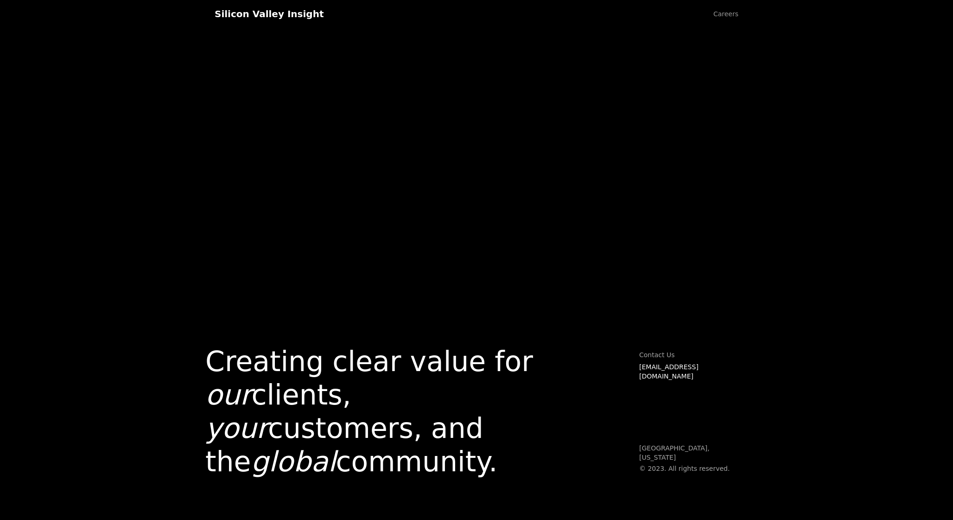
click at [723, 13] on link "Careers" at bounding box center [726, 14] width 44 height 28
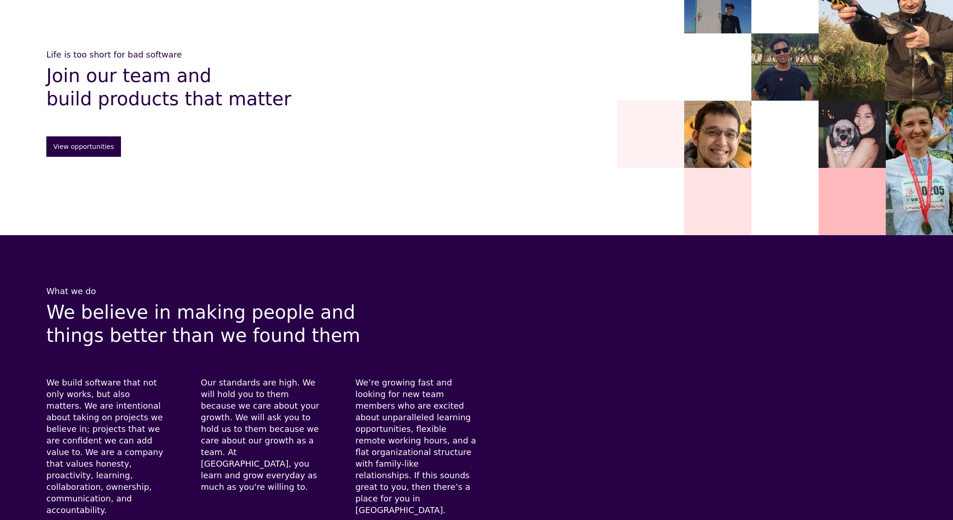
scroll to position [41, 0]
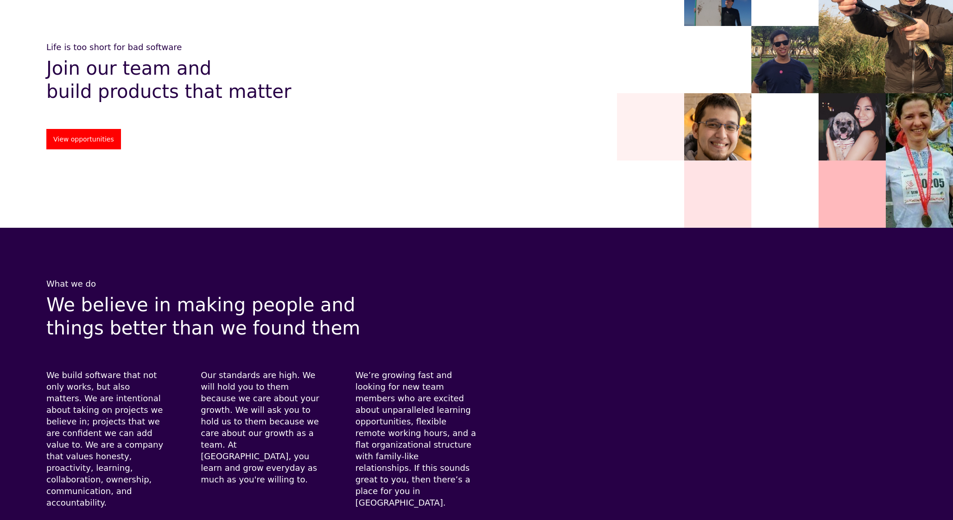
click at [98, 135] on link "View opportunities" at bounding box center [83, 139] width 75 height 20
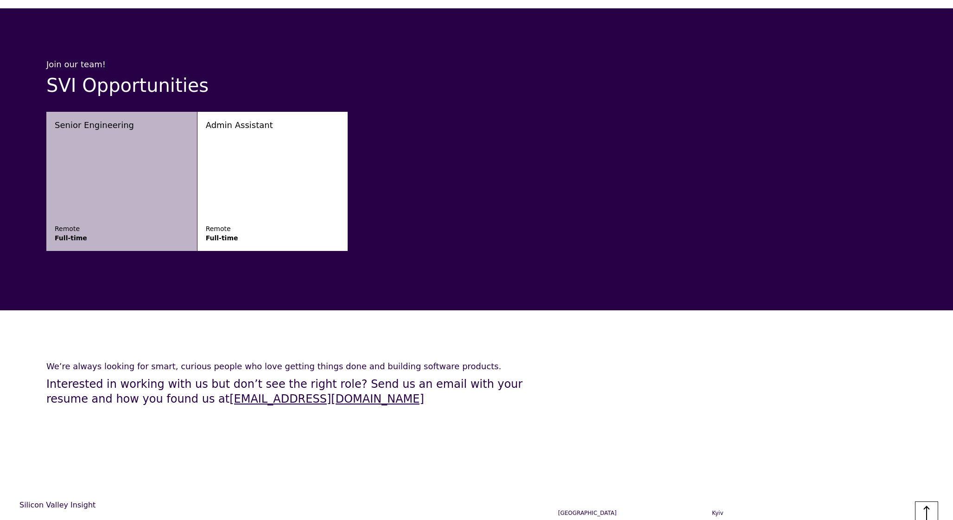
scroll to position [1477, 0]
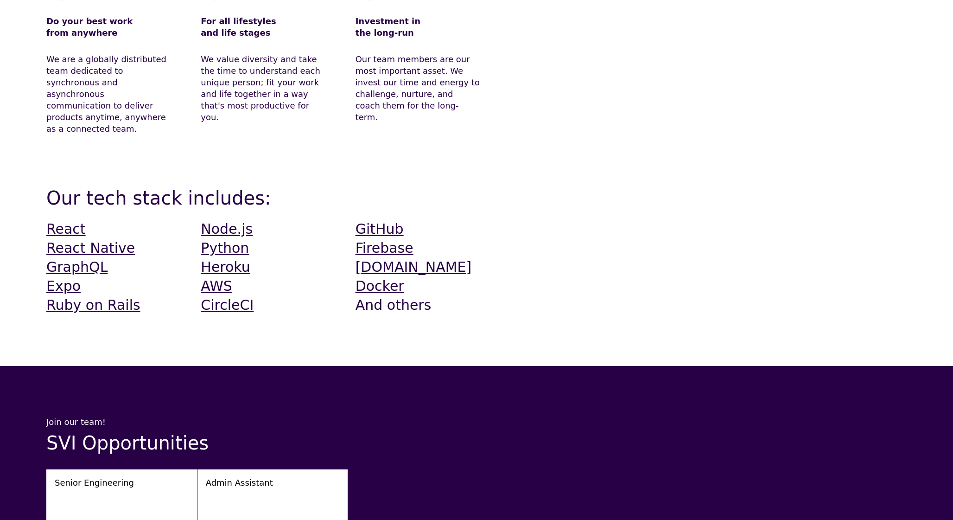
scroll to position [1035, 0]
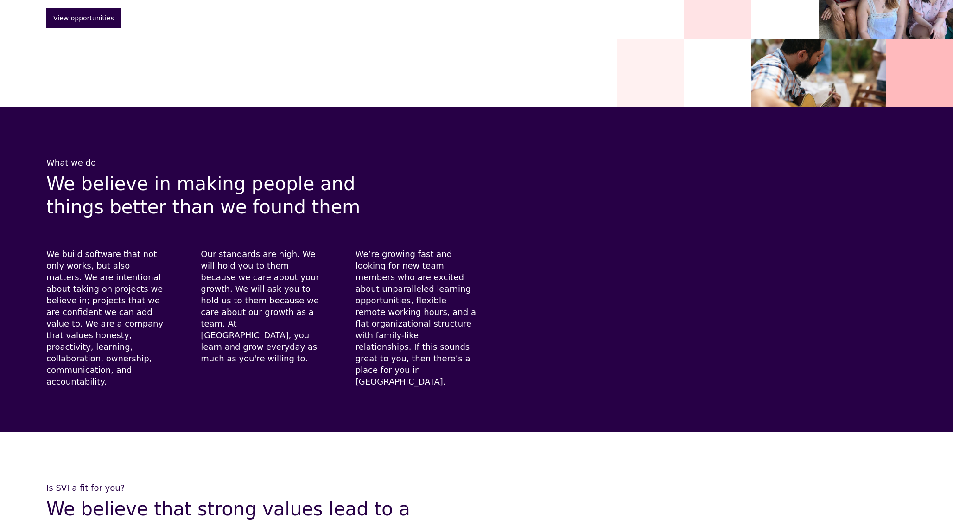
scroll to position [41, 0]
